Goal: Find specific page/section: Find specific page/section

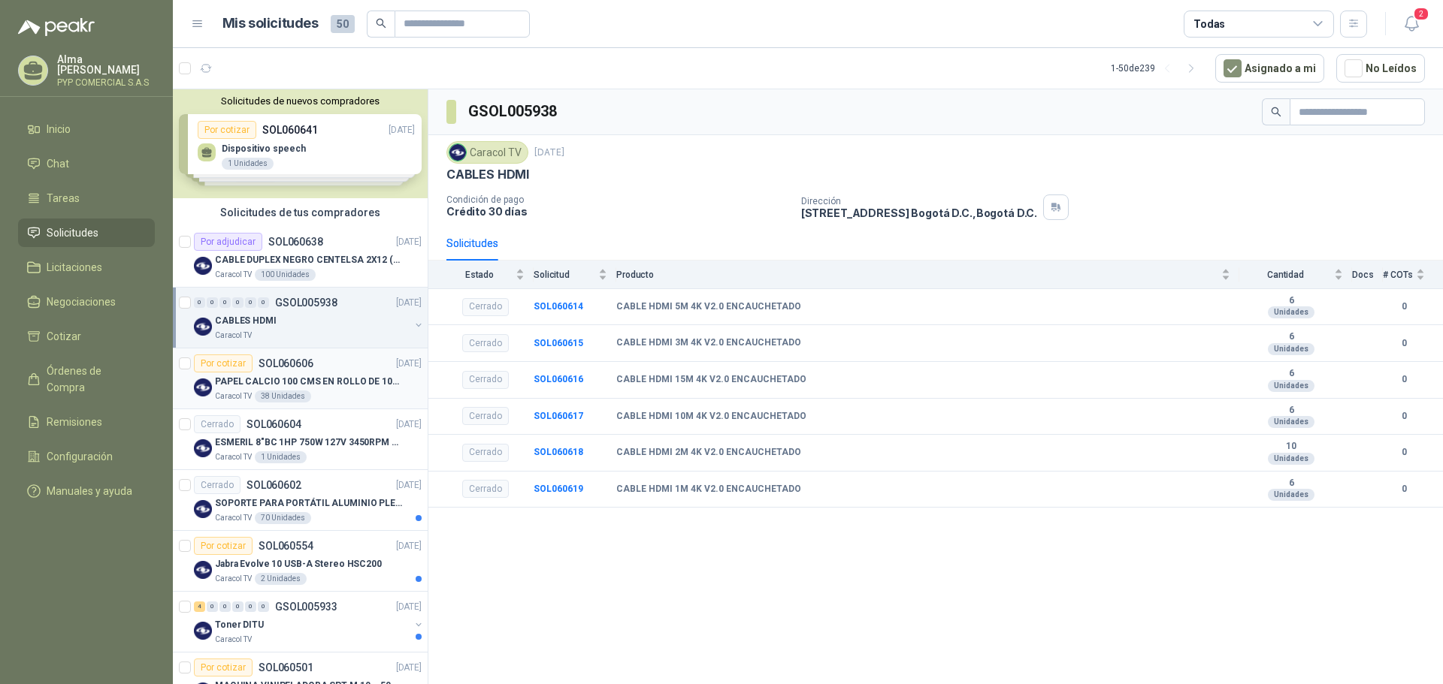
click at [308, 388] on p "PAPEL CALCIO 100 CMS EN ROLLO DE 100 GR" at bounding box center [308, 382] width 187 height 14
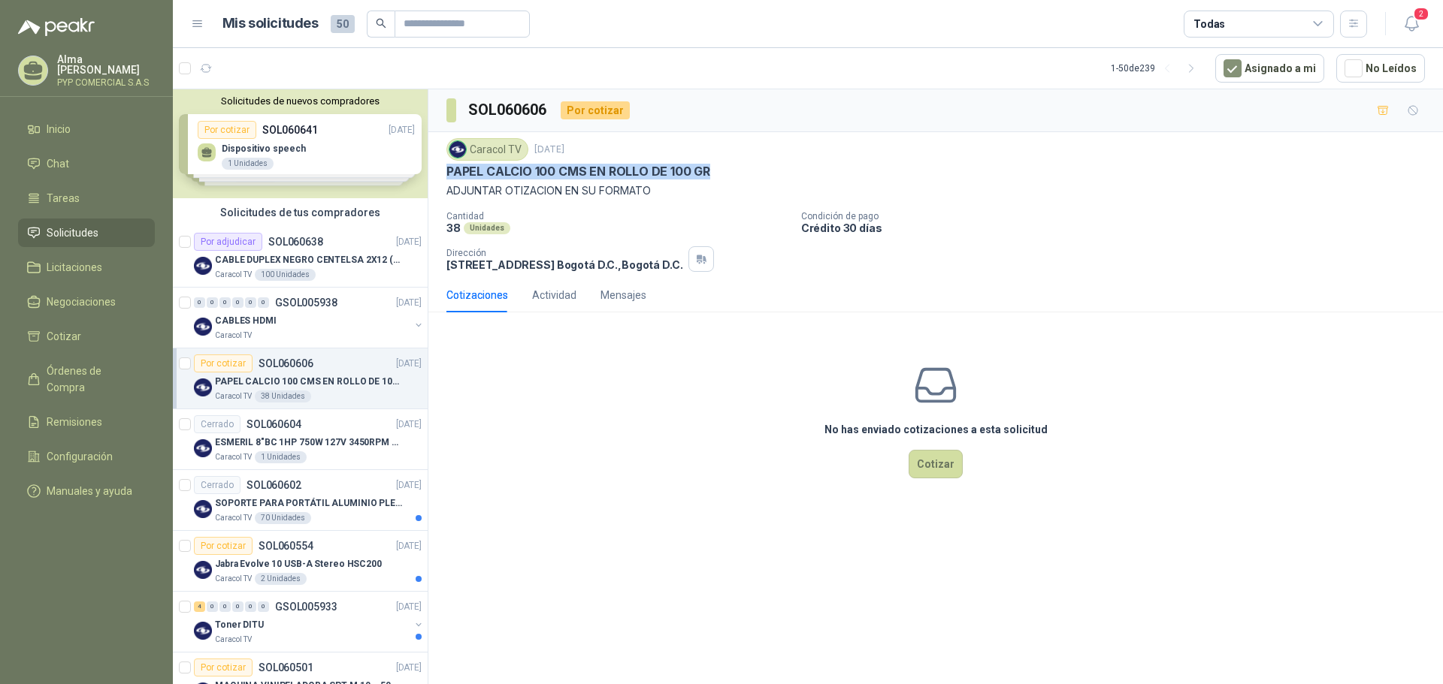
drag, startPoint x: 444, startPoint y: 173, endPoint x: 679, endPoint y: 165, distance: 235.3
click at [705, 170] on div "Caracol TV 9 oct, 2025 PAPEL CALCIO 100 CMS EN ROLLO DE 100 GR ADJUNTAR OTIZACI…" at bounding box center [935, 205] width 1014 height 146
copy p "PAPEL CALCIO 100 CMS EN ROLLO DE 100 GR"
